Goal: Task Accomplishment & Management: Manage account settings

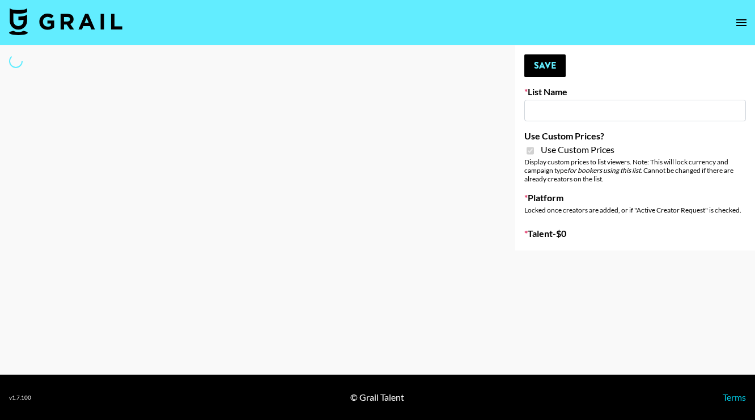
type input "Laifen (IG)"
checkbox input "true"
select select "Brand"
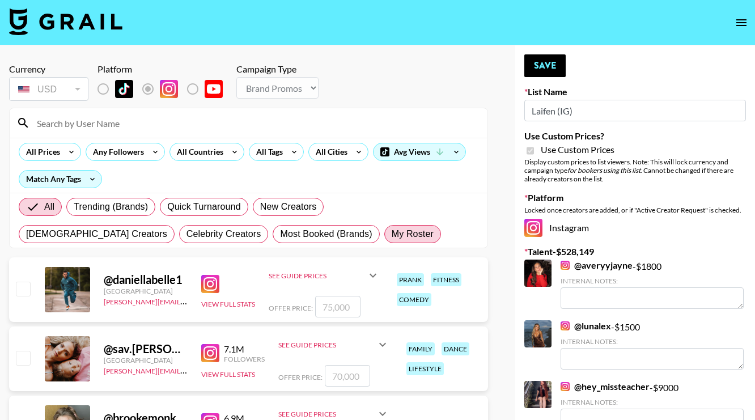
click at [392, 237] on span "My Roster" at bounding box center [413, 234] width 42 height 14
click at [392, 234] on input "My Roster" at bounding box center [392, 234] width 0 height 0
radio input "true"
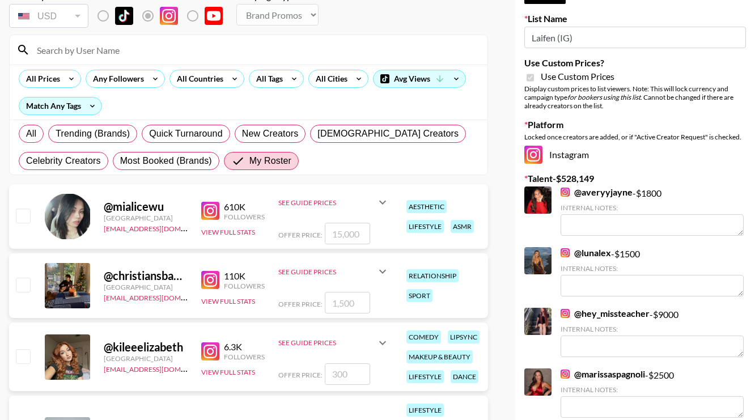
scroll to position [99, 0]
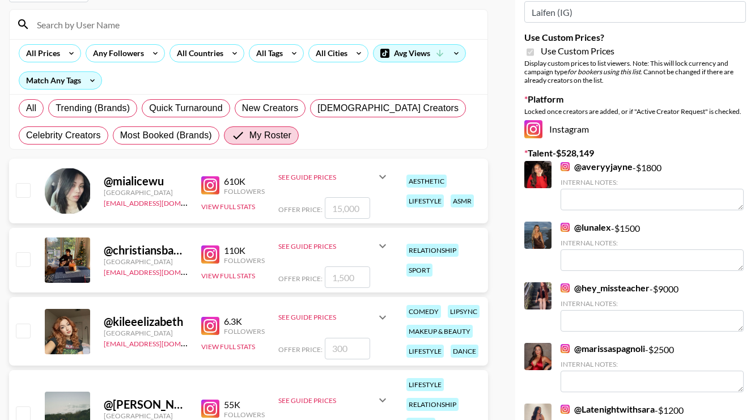
click at [24, 186] on input "checkbox" at bounding box center [23, 190] width 14 height 14
checkbox input "true"
type input "15000"
drag, startPoint x: 361, startPoint y: 208, endPoint x: 291, endPoint y: 208, distance: 69.7
click at [291, 208] on div "Offer Price: 15000" at bounding box center [333, 208] width 111 height 22
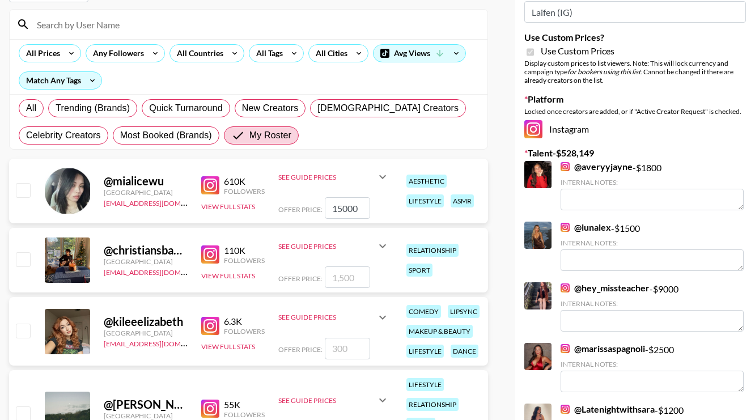
checkbox input "false"
checkbox input "true"
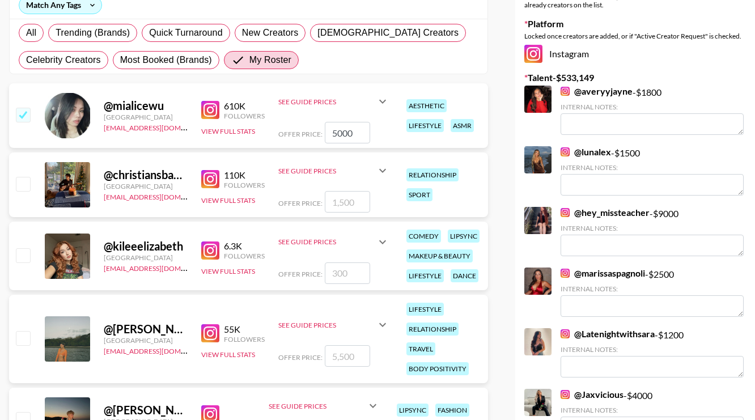
scroll to position [181, 0]
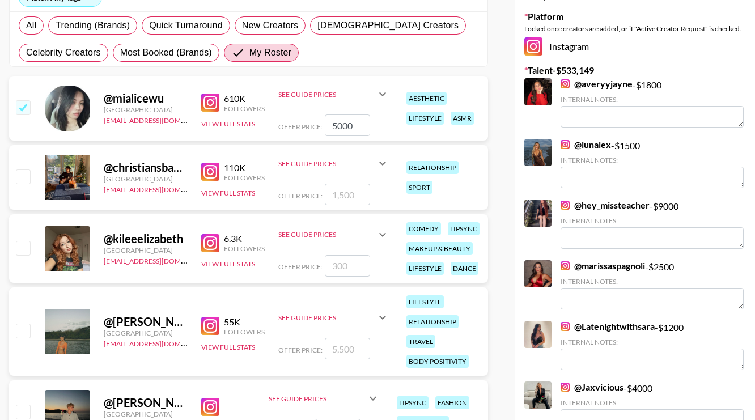
type input "5000"
click at [25, 329] on input "checkbox" at bounding box center [23, 331] width 14 height 14
checkbox input "true"
type input "5500"
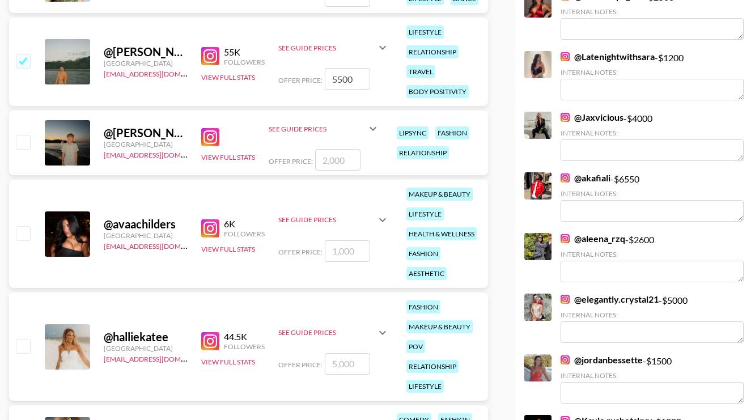
scroll to position [452, 0]
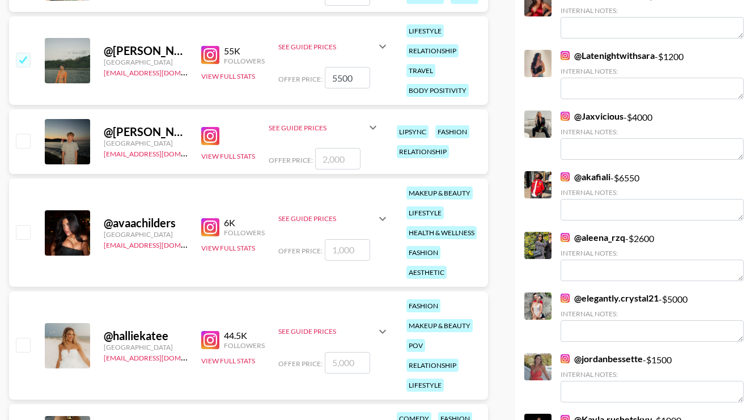
click at [27, 232] on input "checkbox" at bounding box center [23, 232] width 14 height 14
checkbox input "true"
type input "1000"
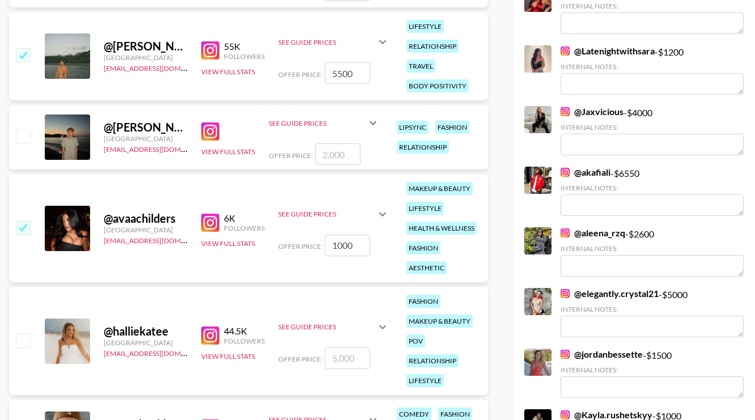
scroll to position [546, 0]
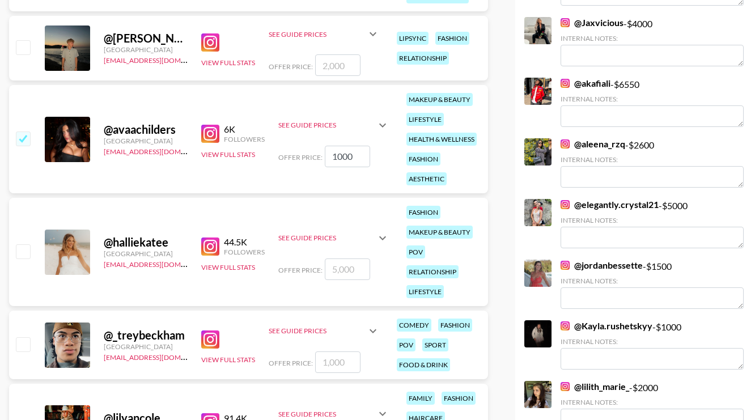
click at [22, 249] on input "checkbox" at bounding box center [23, 251] width 14 height 14
checkbox input "true"
type input "5000"
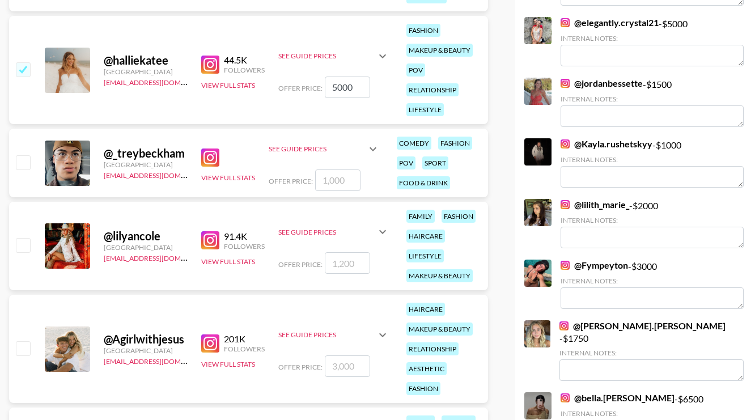
scroll to position [738, 0]
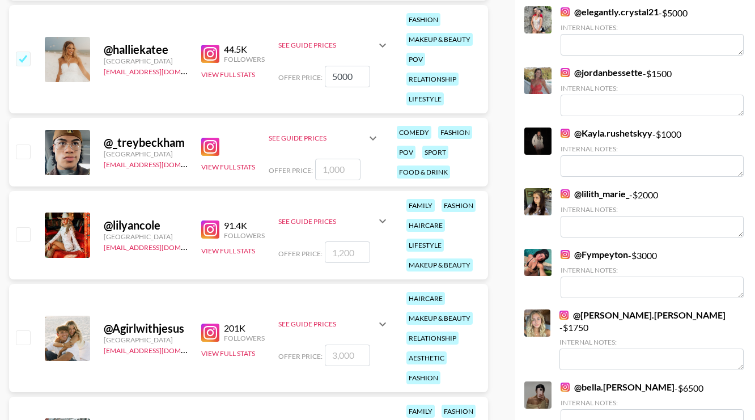
click at [27, 337] on input "checkbox" at bounding box center [23, 337] width 14 height 14
checkbox input "true"
type input "3000"
click at [23, 236] on input "checkbox" at bounding box center [23, 234] width 14 height 14
checkbox input "true"
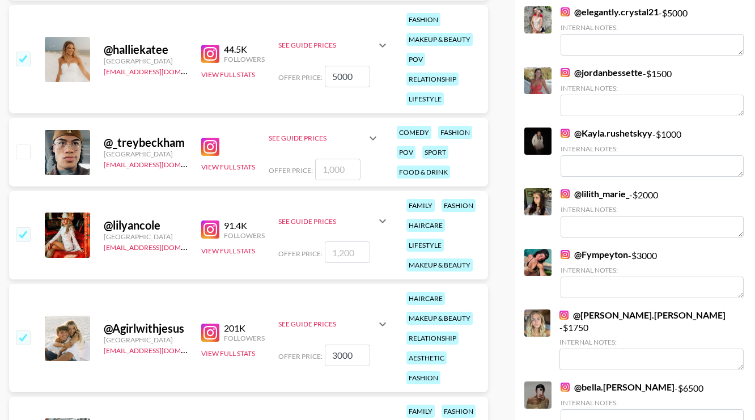
type input "1200"
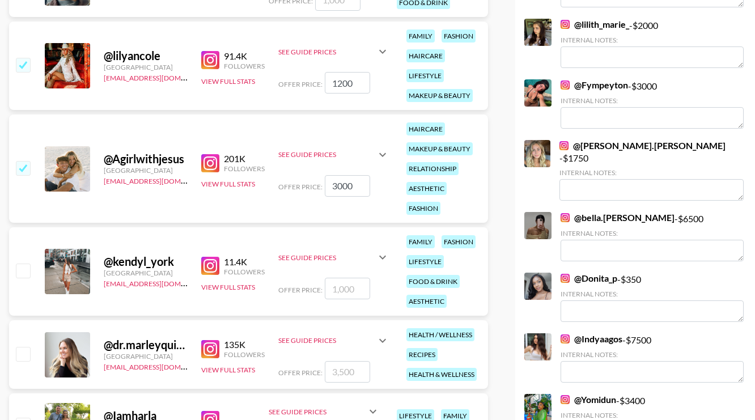
scroll to position [909, 0]
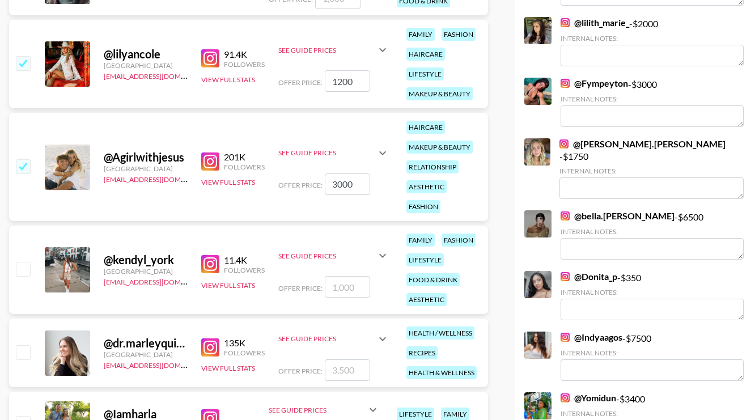
click at [24, 271] on input "checkbox" at bounding box center [23, 269] width 14 height 14
checkbox input "true"
type input "1000"
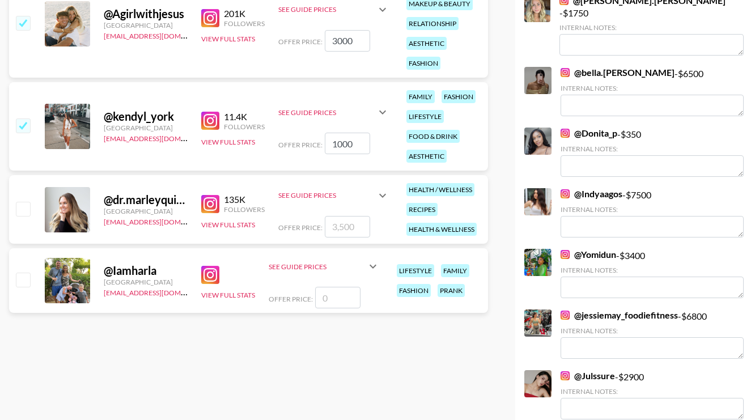
scroll to position [1077, 0]
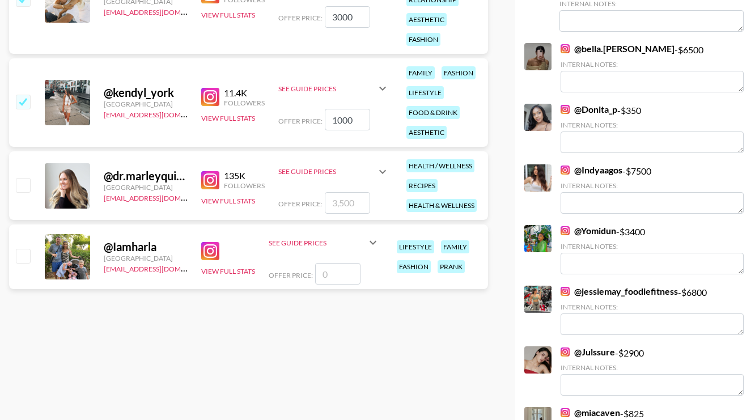
click at [26, 182] on input "checkbox" at bounding box center [23, 185] width 14 height 14
checkbox input "true"
type input "3500"
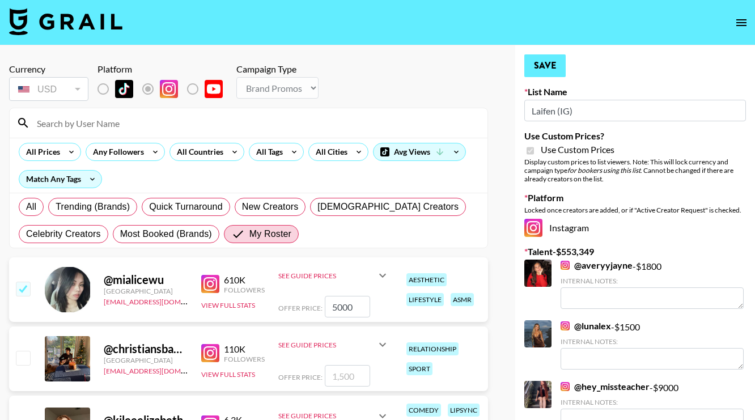
scroll to position [0, 0]
click at [548, 71] on button "Save" at bounding box center [544, 65] width 41 height 23
